Goal: Information Seeking & Learning: Learn about a topic

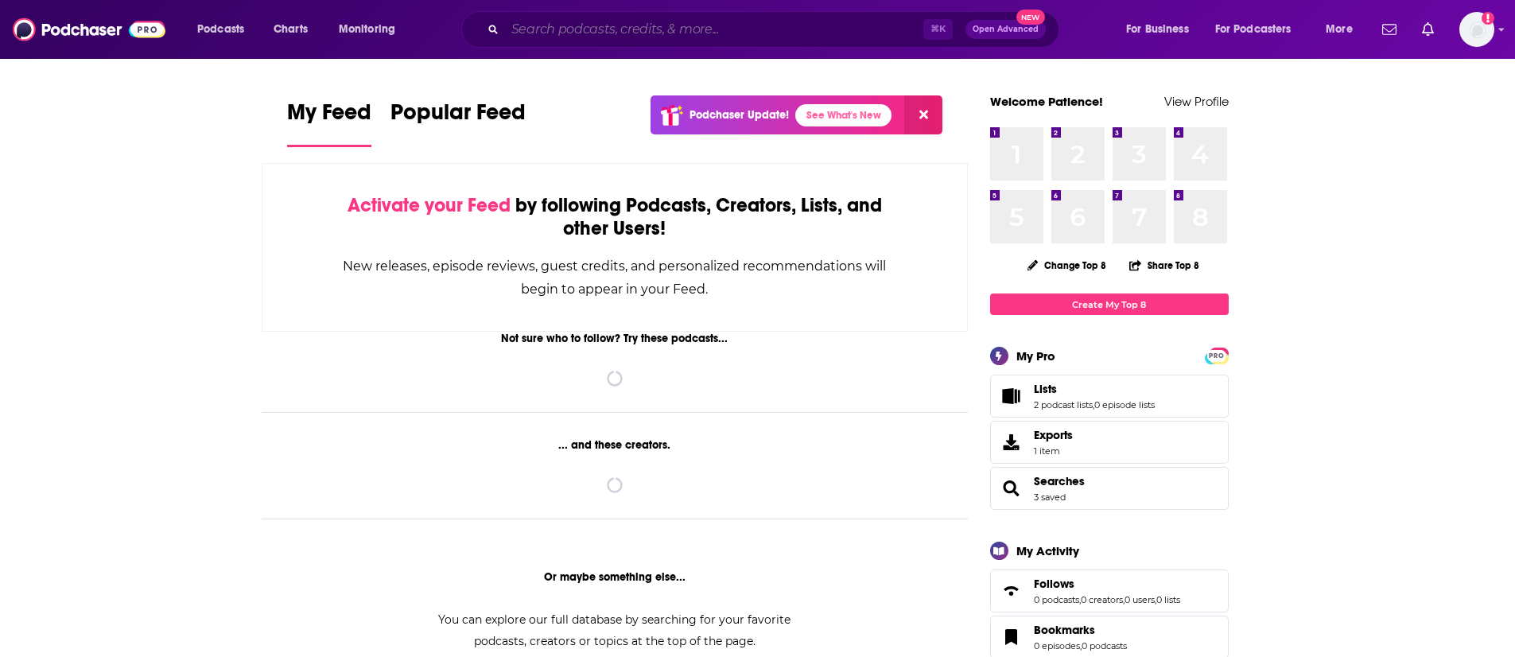
click at [747, 20] on input "Search podcasts, credits, & more..." at bounding box center [714, 29] width 418 height 25
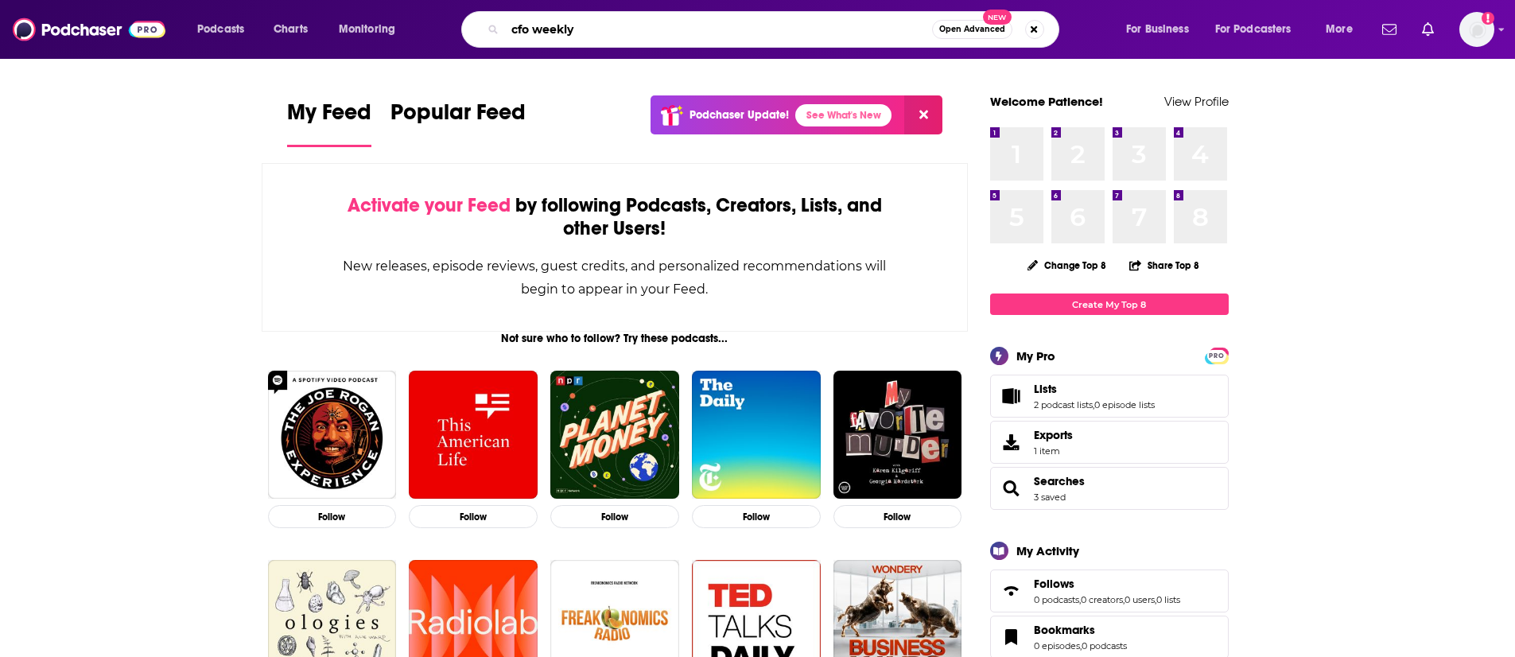
type input "cfo weekly"
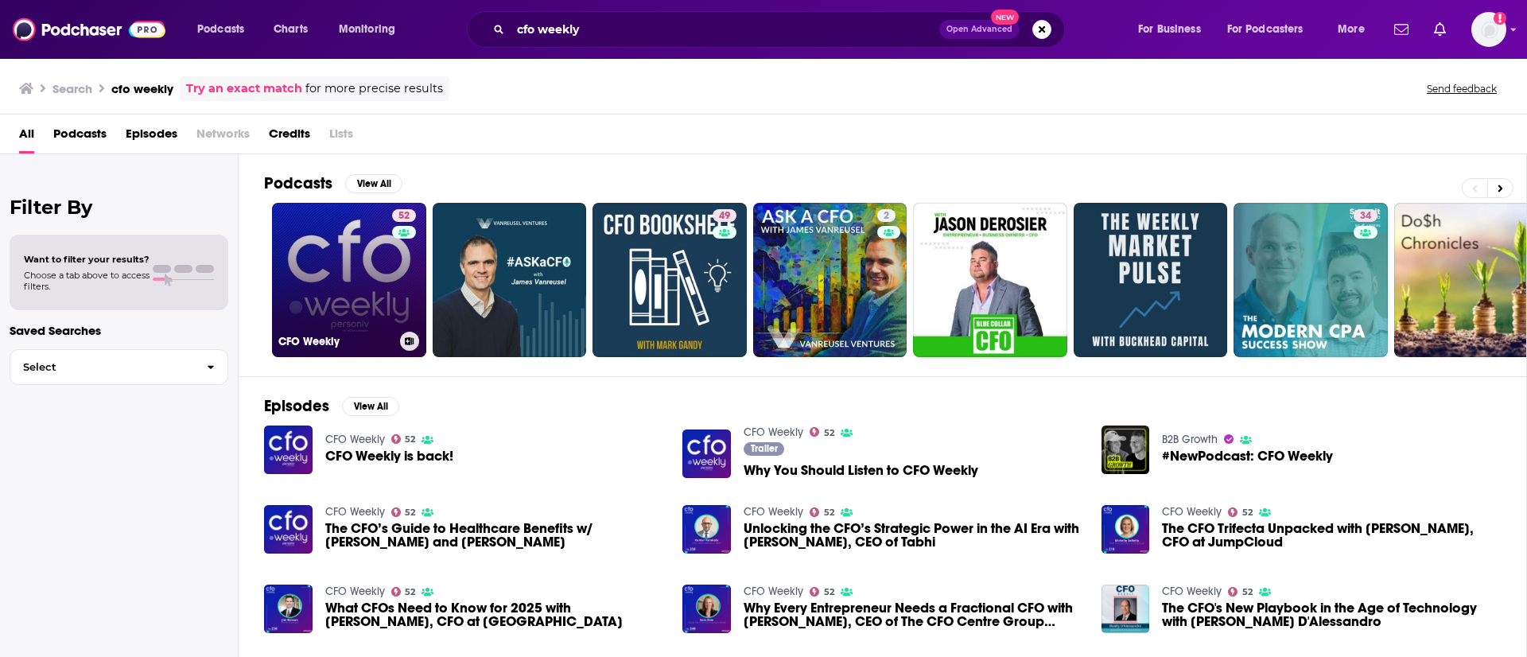
click at [337, 270] on link "52 CFO Weekly" at bounding box center [349, 280] width 154 height 154
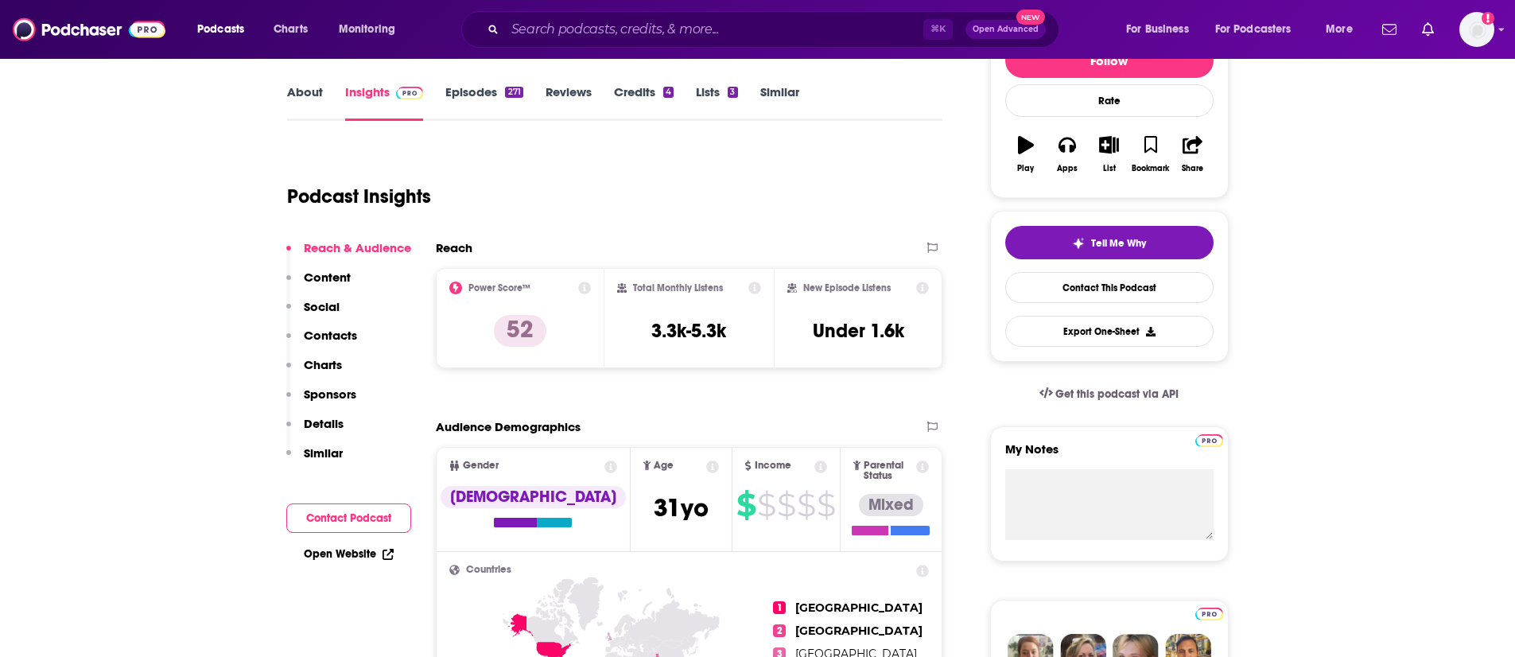
scroll to position [220, 0]
drag, startPoint x: 651, startPoint y: 326, endPoint x: 730, endPoint y: 331, distance: 79.7
click at [730, 331] on div "Total Monthly Listens 3.3k-5.3k" at bounding box center [689, 317] width 144 height 73
copy h3 "3.3k-5.3k"
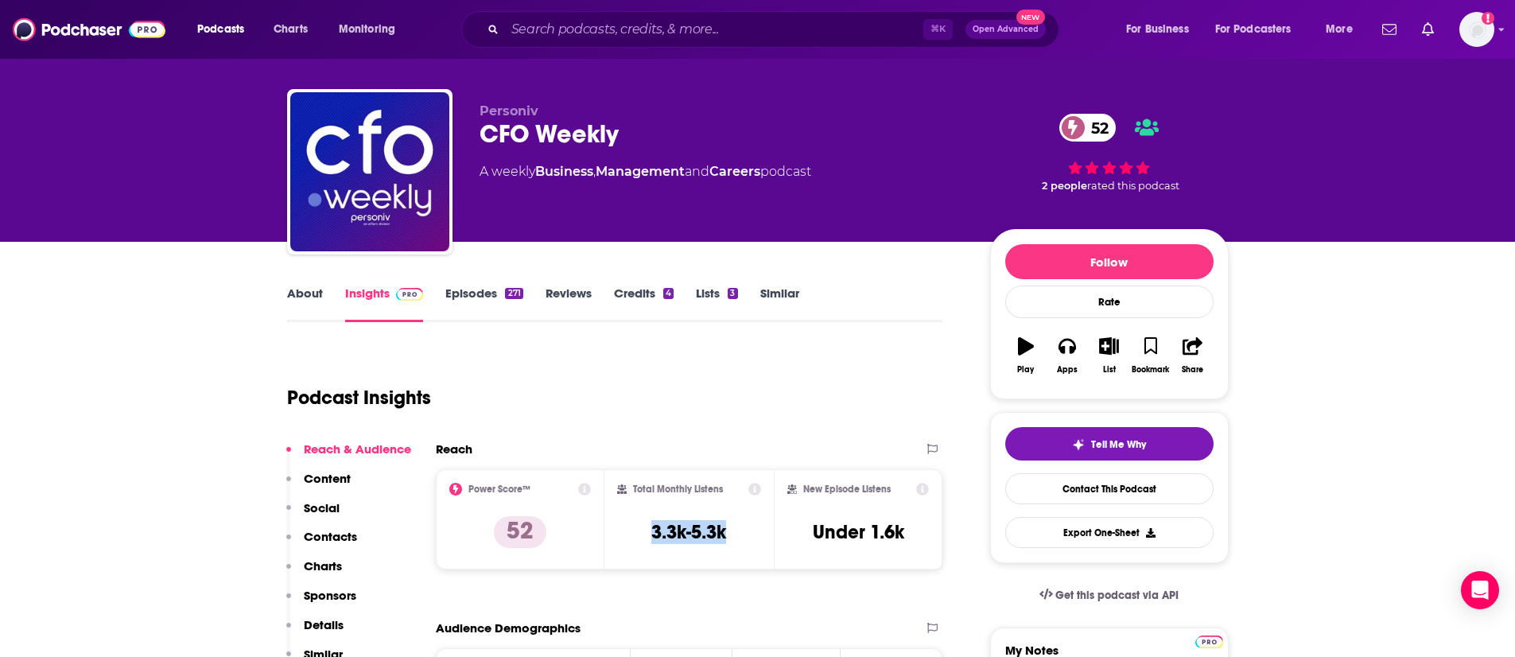
scroll to position [33, 0]
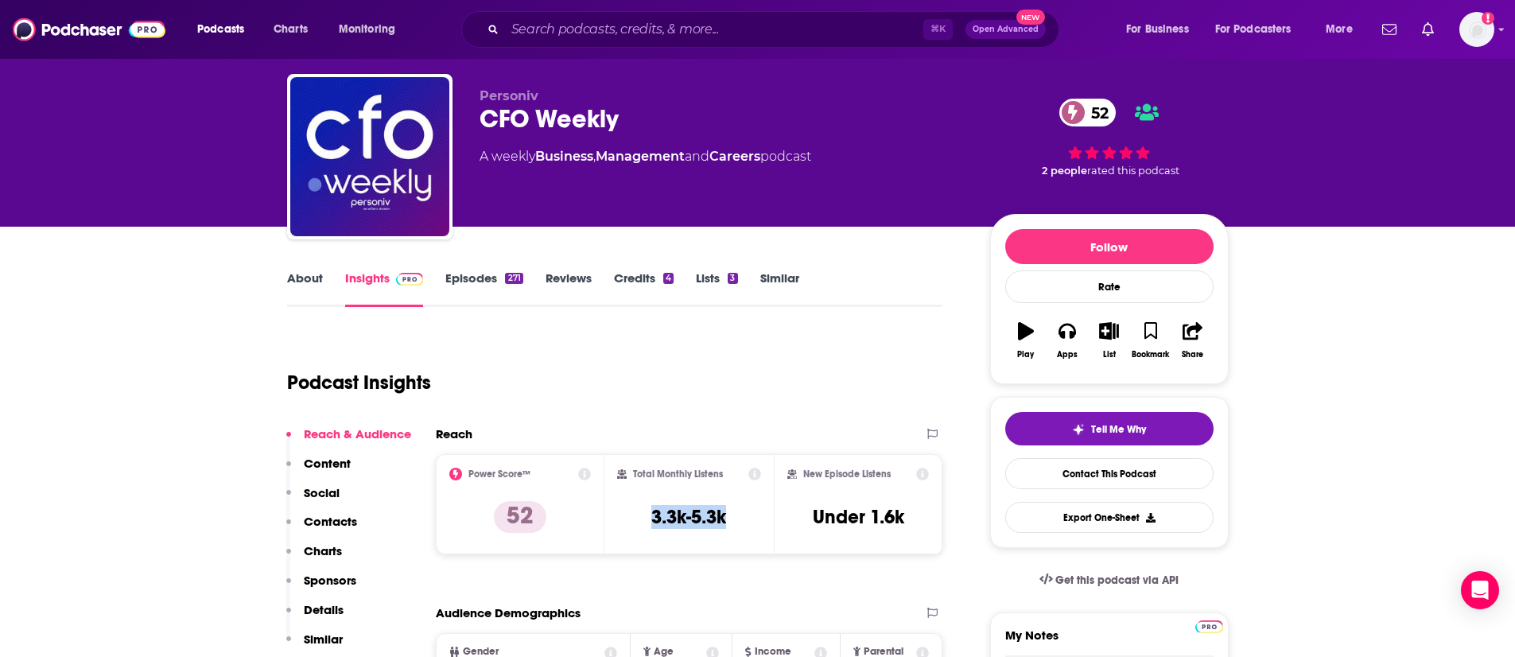
click at [310, 275] on link "About" at bounding box center [305, 288] width 36 height 37
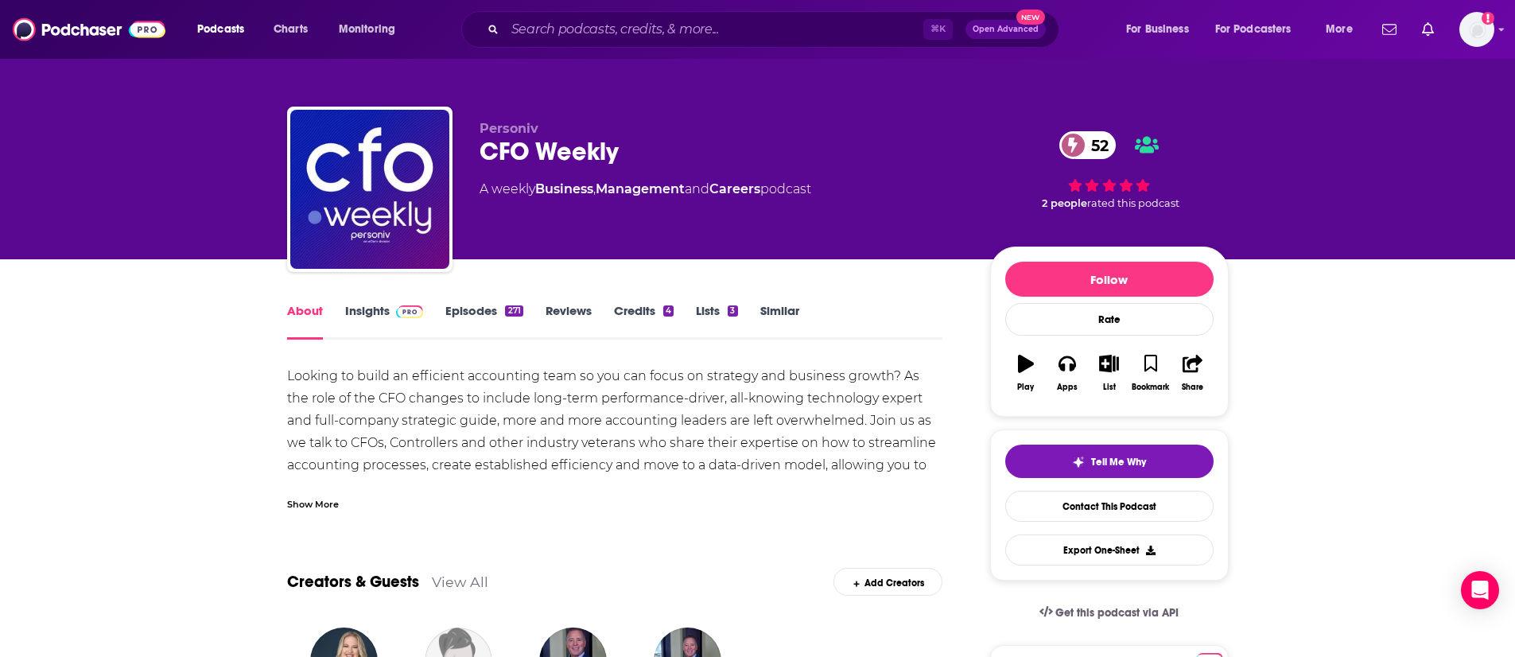
click at [336, 500] on div "Show More" at bounding box center [313, 503] width 52 height 15
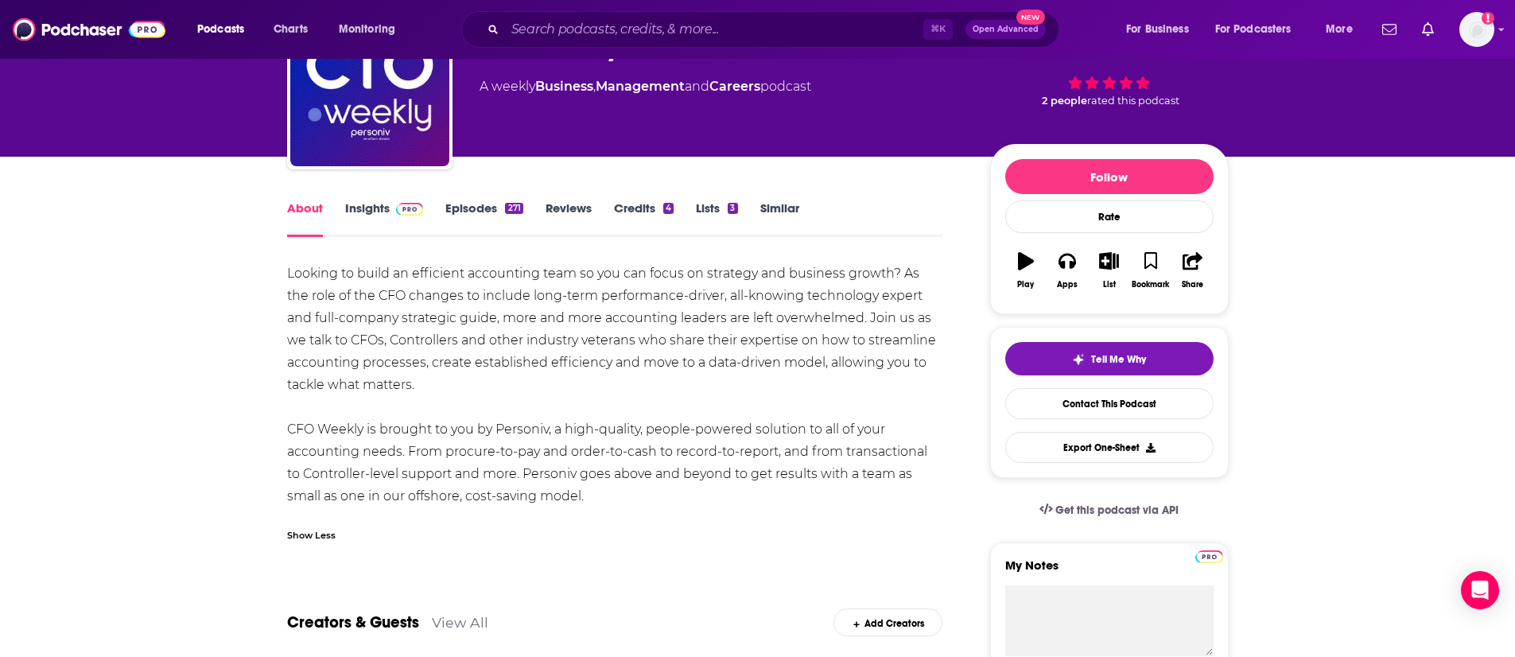
scroll to position [107, 0]
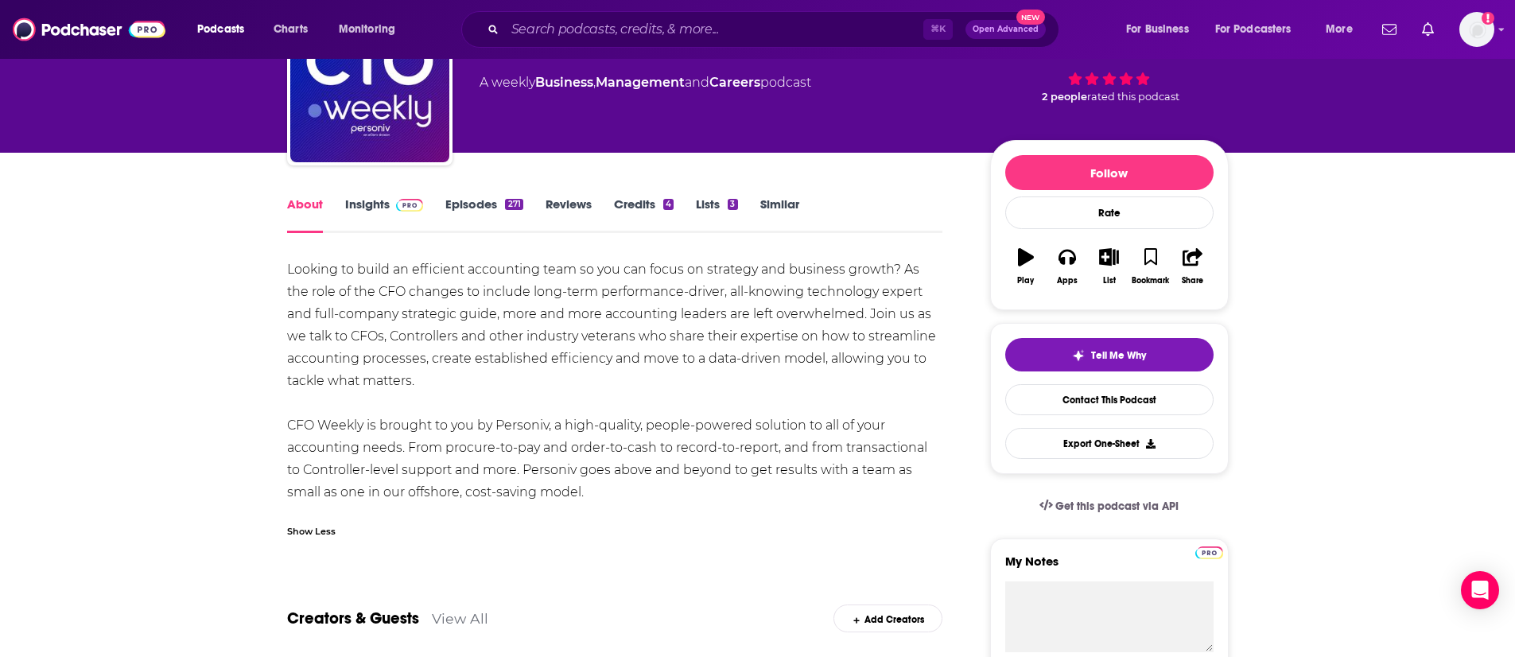
drag, startPoint x: 569, startPoint y: 473, endPoint x: 282, endPoint y: 269, distance: 351.4
copy div "Looking to build an efficient accounting team so you can focus on strategy and …"
